Goal: Feedback & Contribution: Leave review/rating

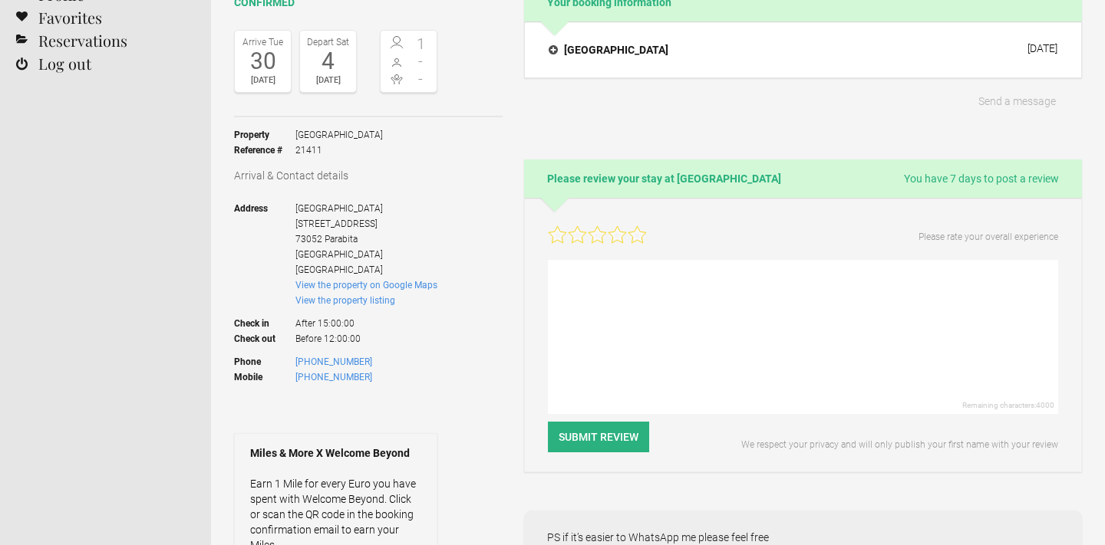
scroll to position [153, 0]
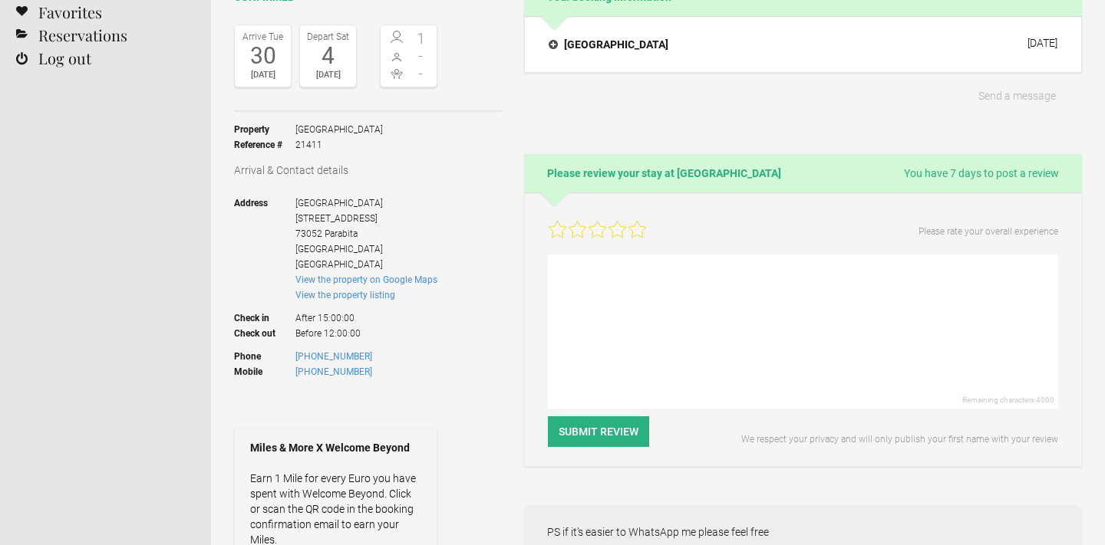
click at [636, 229] on icon at bounding box center [637, 229] width 18 height 17
click at [638, 275] on textarea at bounding box center [803, 332] width 510 height 154
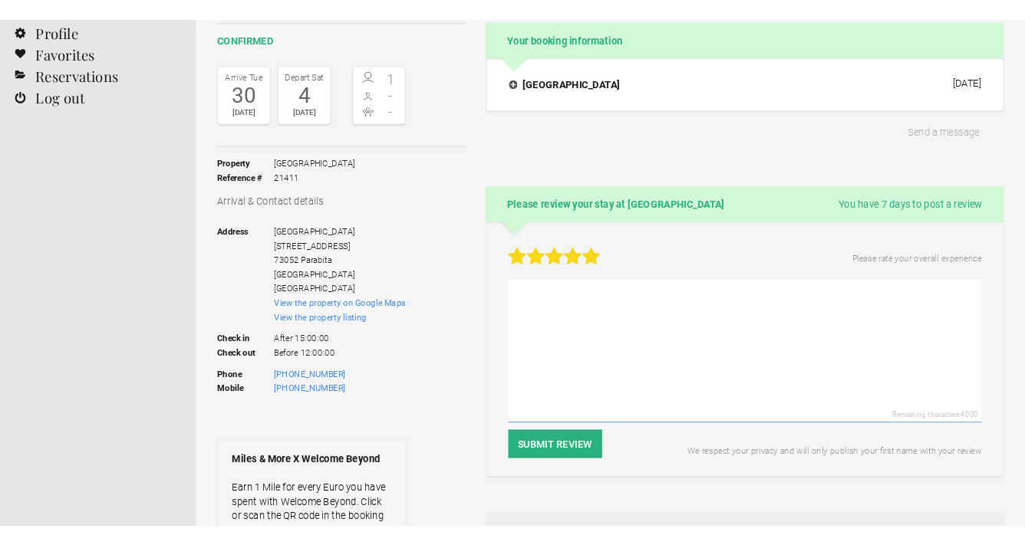
scroll to position [128, 0]
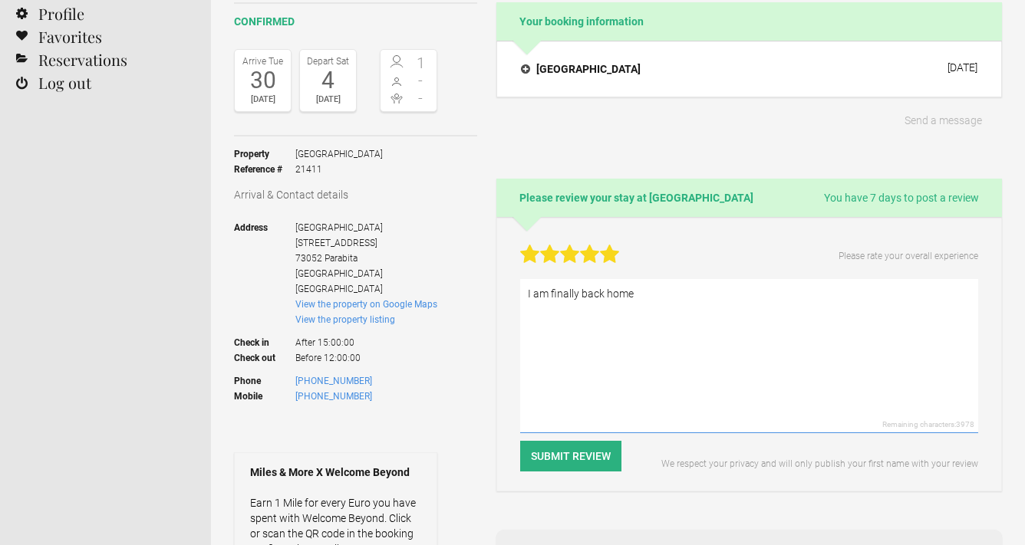
drag, startPoint x: 532, startPoint y: 292, endPoint x: 670, endPoint y: 292, distance: 138.9
click at [670, 292] on textarea "I am finally back home" at bounding box center [749, 356] width 458 height 154
click at [649, 295] on textarea "I have just had the best time I've ever had on holiday" at bounding box center [749, 356] width 458 height 154
drag, startPoint x: 747, startPoint y: 293, endPoint x: 857, endPoint y: 294, distance: 109.7
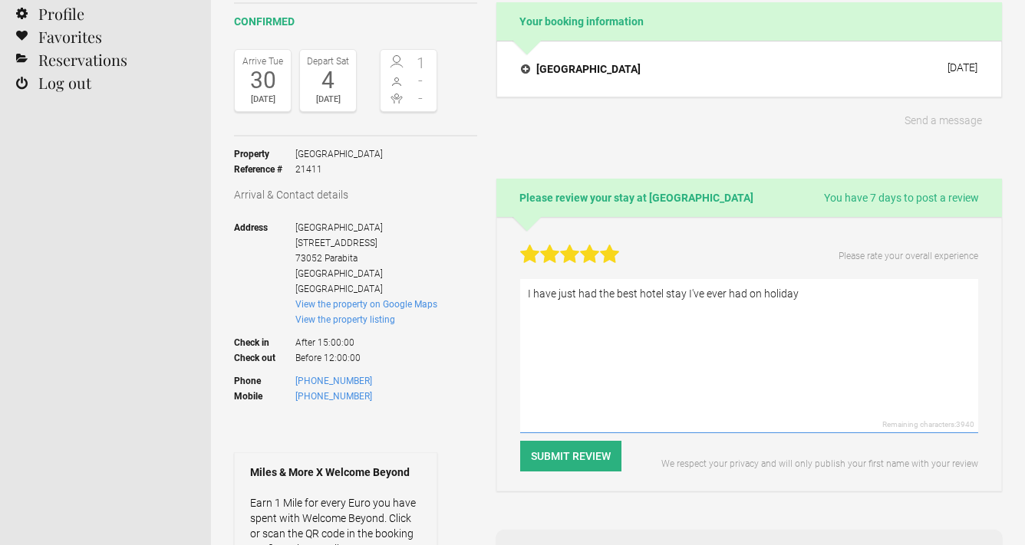
click at [857, 294] on textarea "I have just had the best hotel stay I've ever had on holiday" at bounding box center [749, 356] width 458 height 154
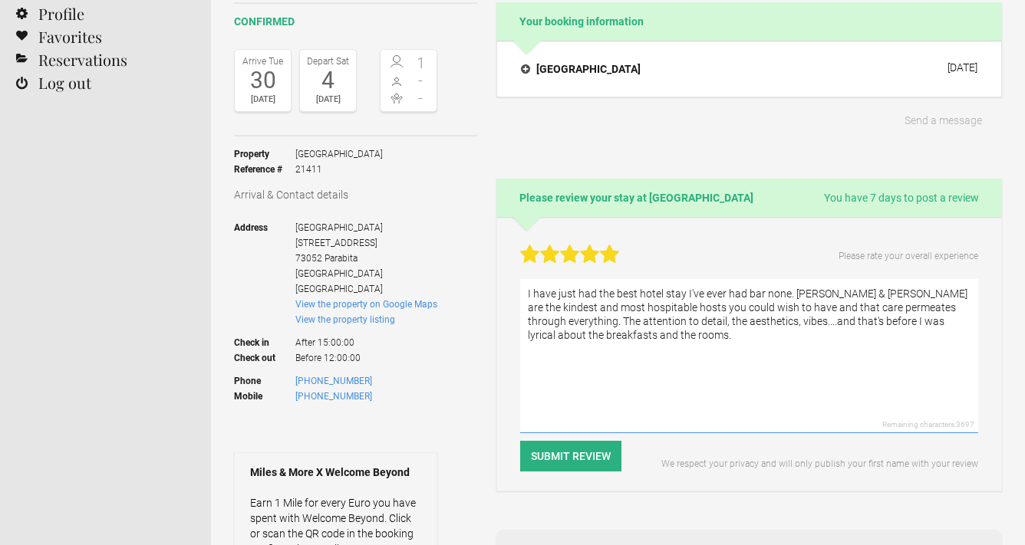
click at [856, 294] on textarea "I have just had the best hotel stay I've ever had bar none. Richard & Marco are…" at bounding box center [749, 356] width 458 height 154
click at [684, 340] on textarea "I have just had the best hotel stay I've ever had bar none. Richard & Marco are…" at bounding box center [749, 356] width 458 height 154
click at [687, 336] on textarea "I have just had the best hotel stay I've ever had bar none. Richard & Marco are…" at bounding box center [749, 356] width 458 height 154
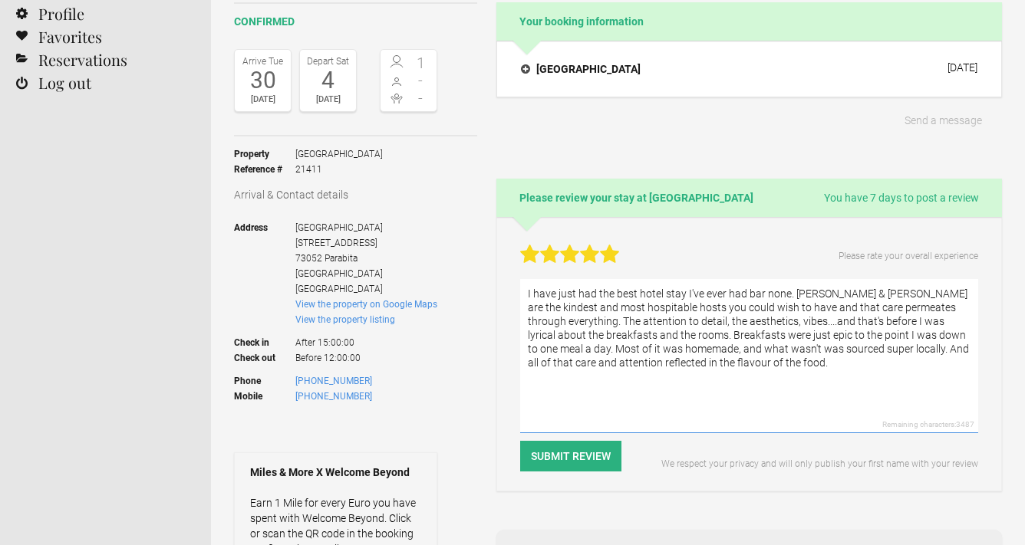
click at [773, 333] on textarea "I have just had the best hotel stay I've ever had bar none. Richard & Marco are…" at bounding box center [749, 356] width 458 height 154
click at [644, 384] on textarea "I have just had the best hotel stay I've ever had bar none. Richard & Marco are…" at bounding box center [749, 356] width 458 height 154
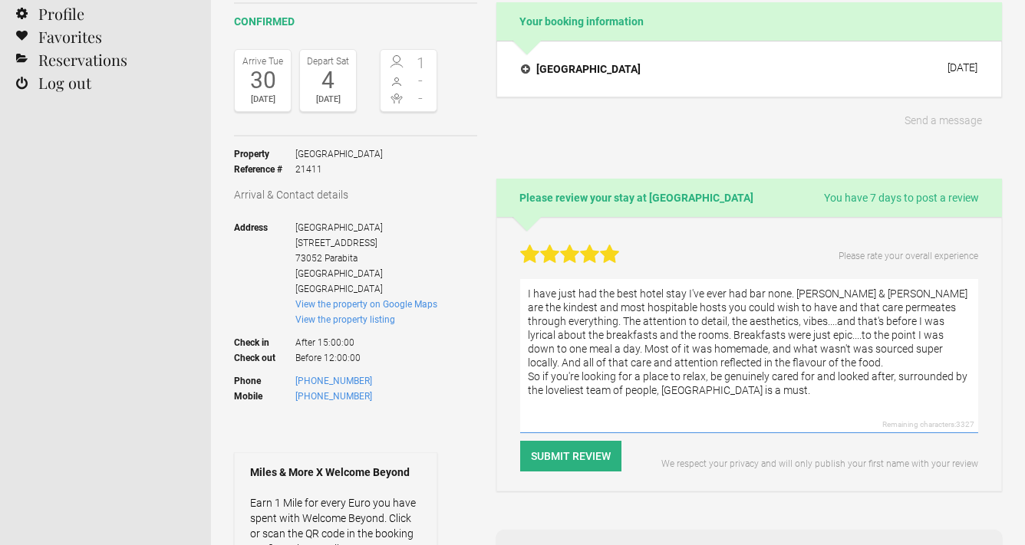
click at [792, 294] on textarea "I have just had the best hotel stay I've ever had bar none. Richard & Marco are…" at bounding box center [749, 356] width 458 height 154
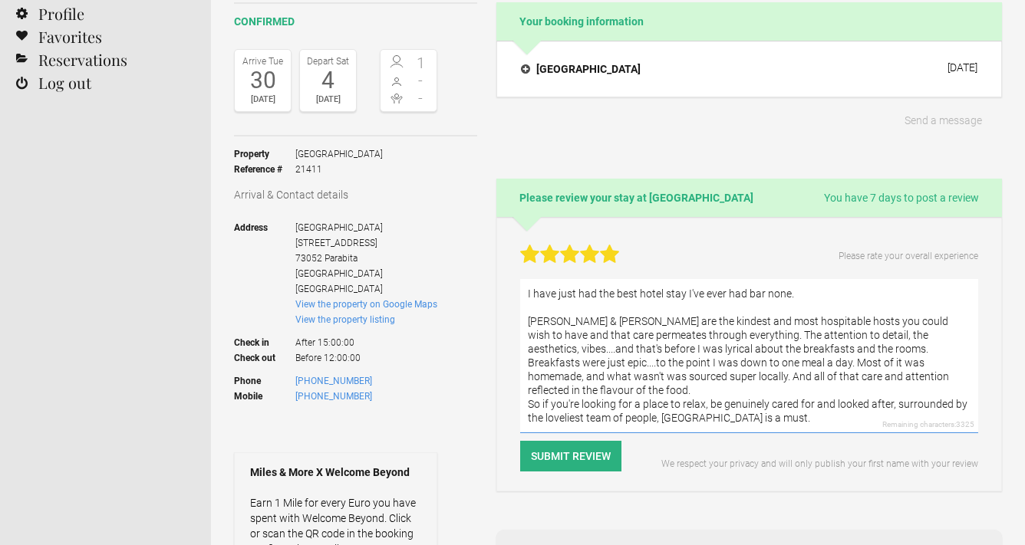
click at [916, 381] on textarea "I have just had the best hotel stay I've ever had bar none. Richard & Marco are…" at bounding box center [749, 356] width 458 height 154
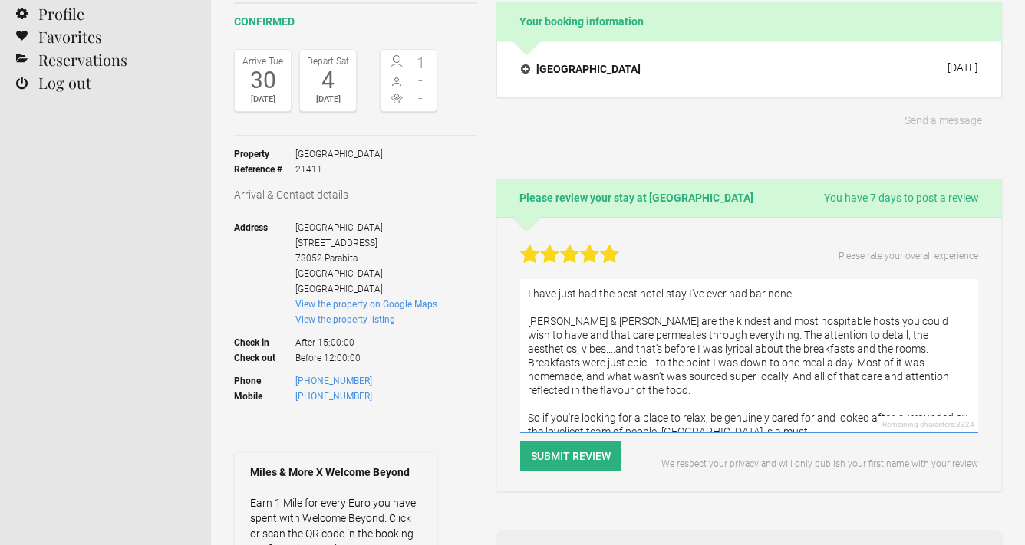
click at [819, 413] on textarea "I have just had the best hotel stay I've ever had bar none. Richard & Marco are…" at bounding box center [749, 356] width 458 height 154
drag, startPoint x: 819, startPoint y: 413, endPoint x: 755, endPoint y: 406, distance: 64.0
click at [755, 406] on textarea "I have just had the best hotel stay I've ever had bar none. Richard & Marco are…" at bounding box center [749, 356] width 458 height 154
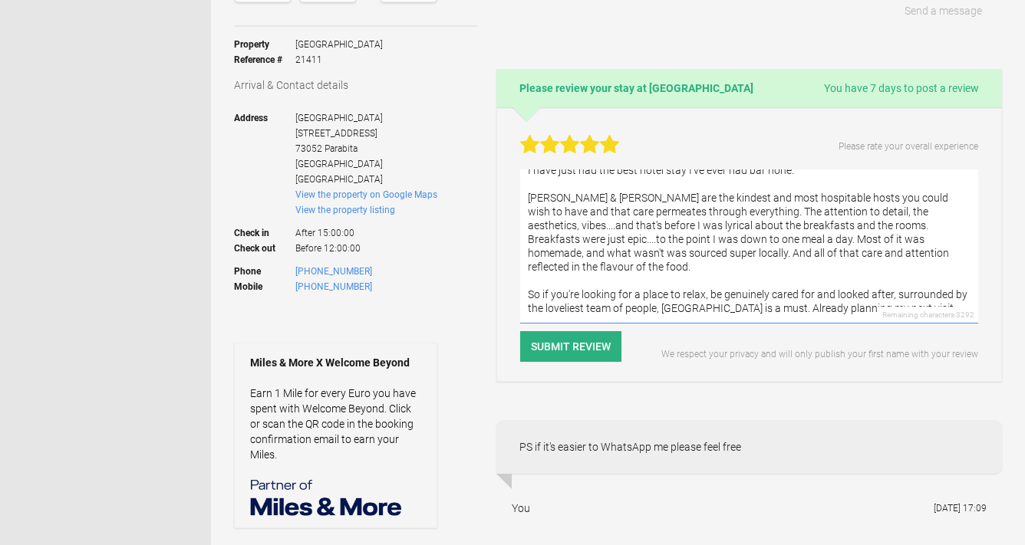
scroll to position [14, 0]
type textarea "I have just had the best hotel stay I've ever had bar none. Richard & Marco are…"
click at [554, 343] on button "Submit Review" at bounding box center [570, 346] width 101 height 31
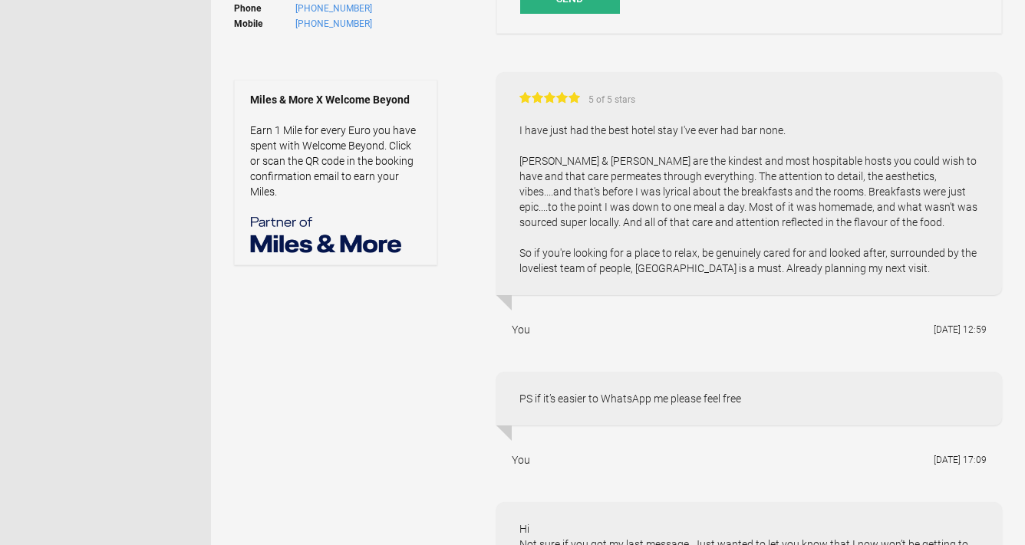
scroll to position [504, 0]
